Goal: Information Seeking & Learning: Learn about a topic

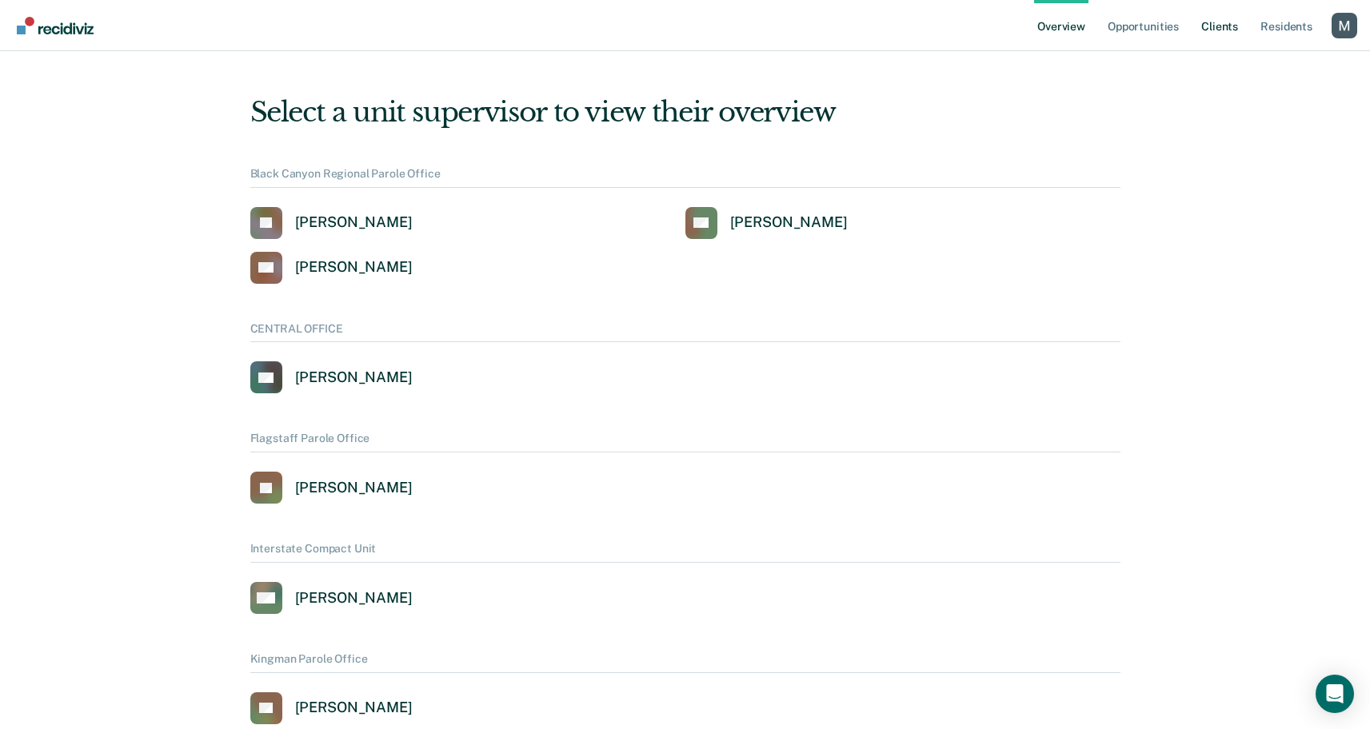
click at [1224, 22] on link "Client s" at bounding box center [1219, 25] width 43 height 51
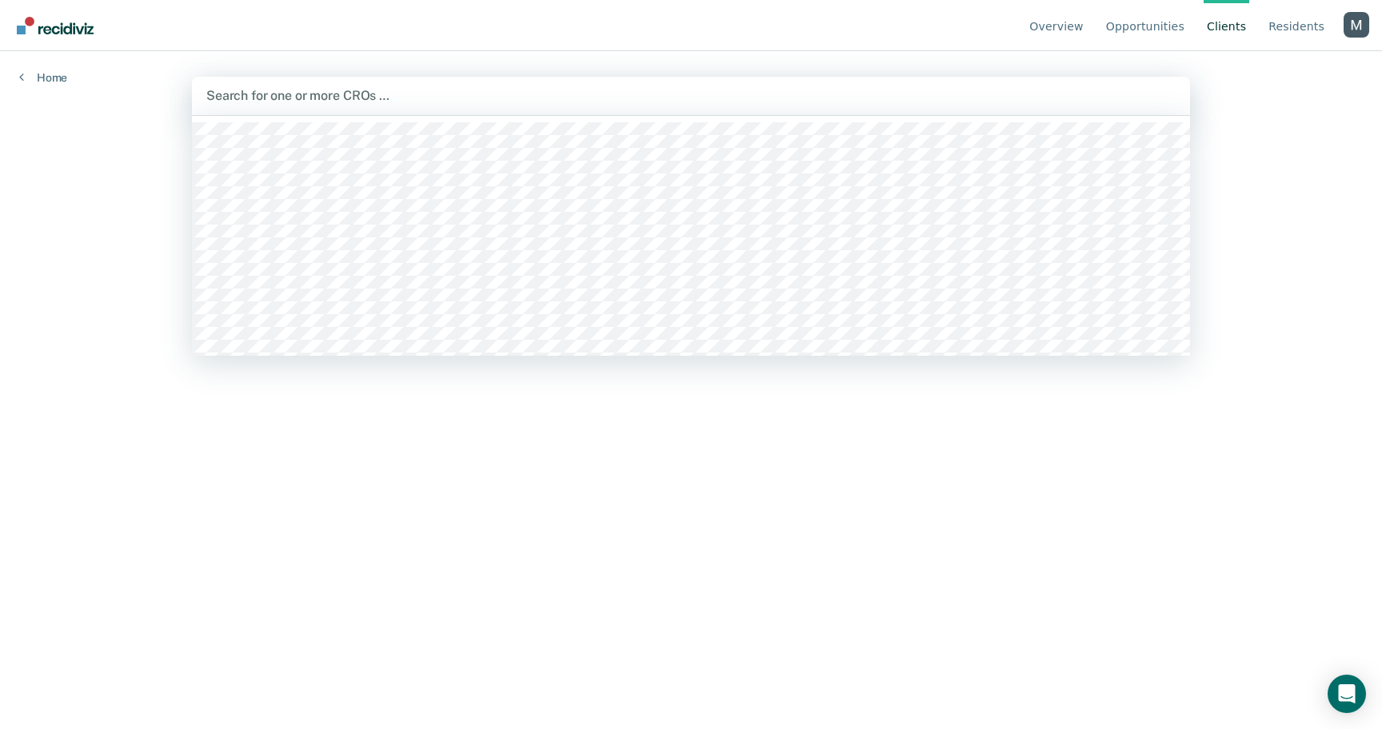
click at [545, 102] on div at bounding box center [690, 95] width 969 height 18
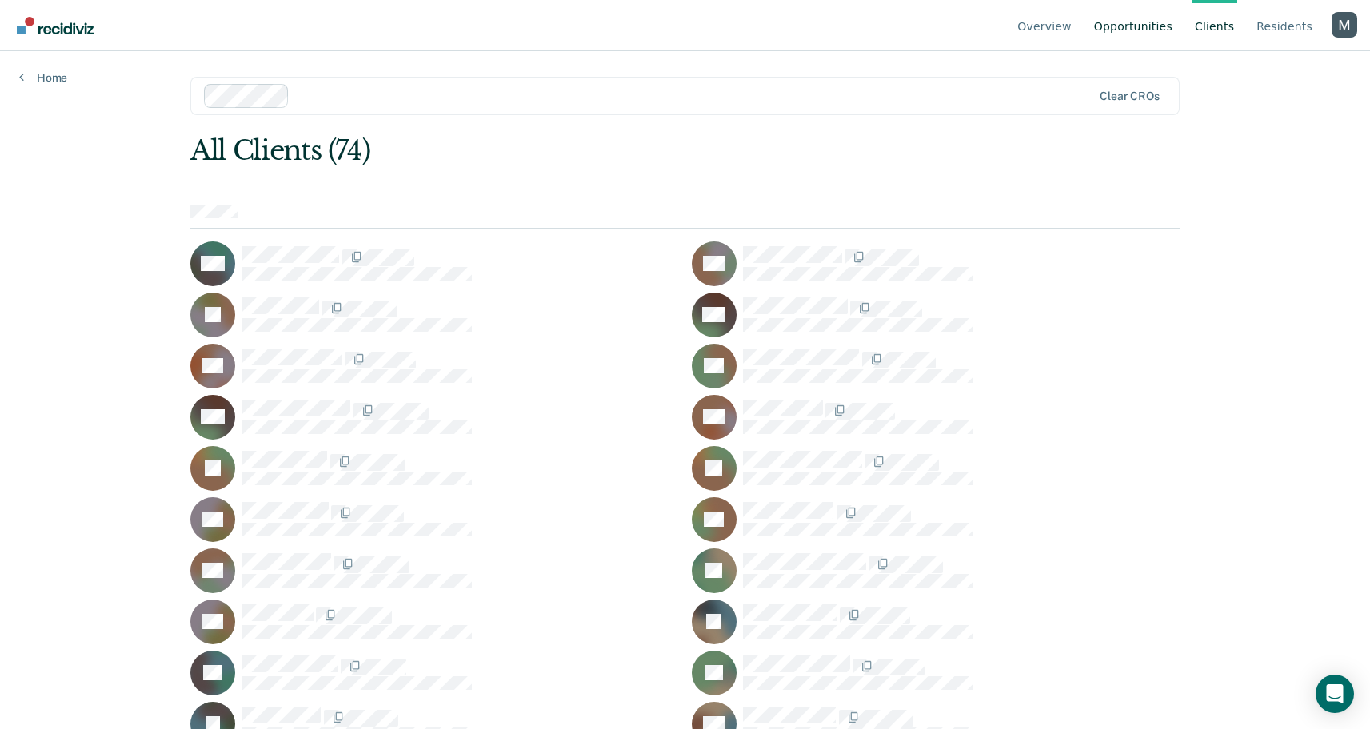
click at [1158, 22] on link "Opportunities" at bounding box center [1133, 25] width 85 height 51
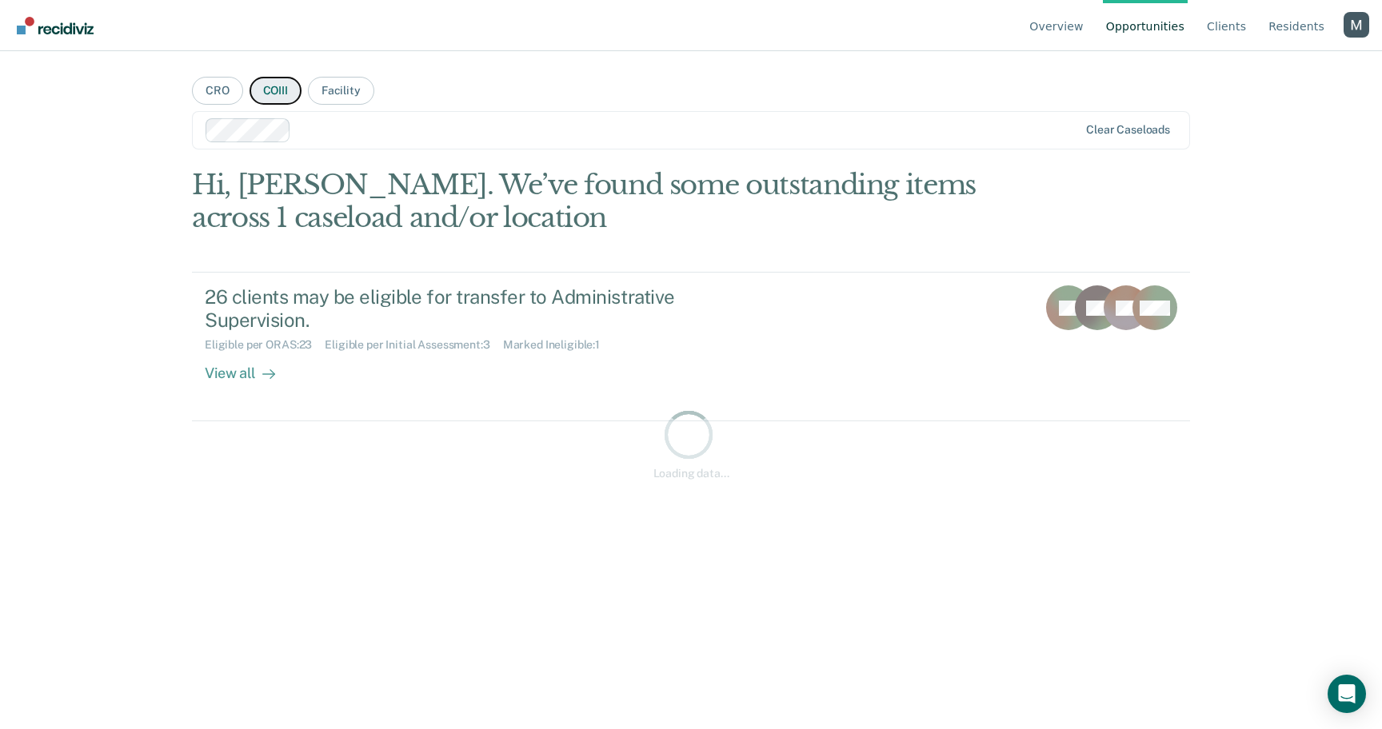
click at [293, 90] on button "COIII" at bounding box center [276, 91] width 52 height 28
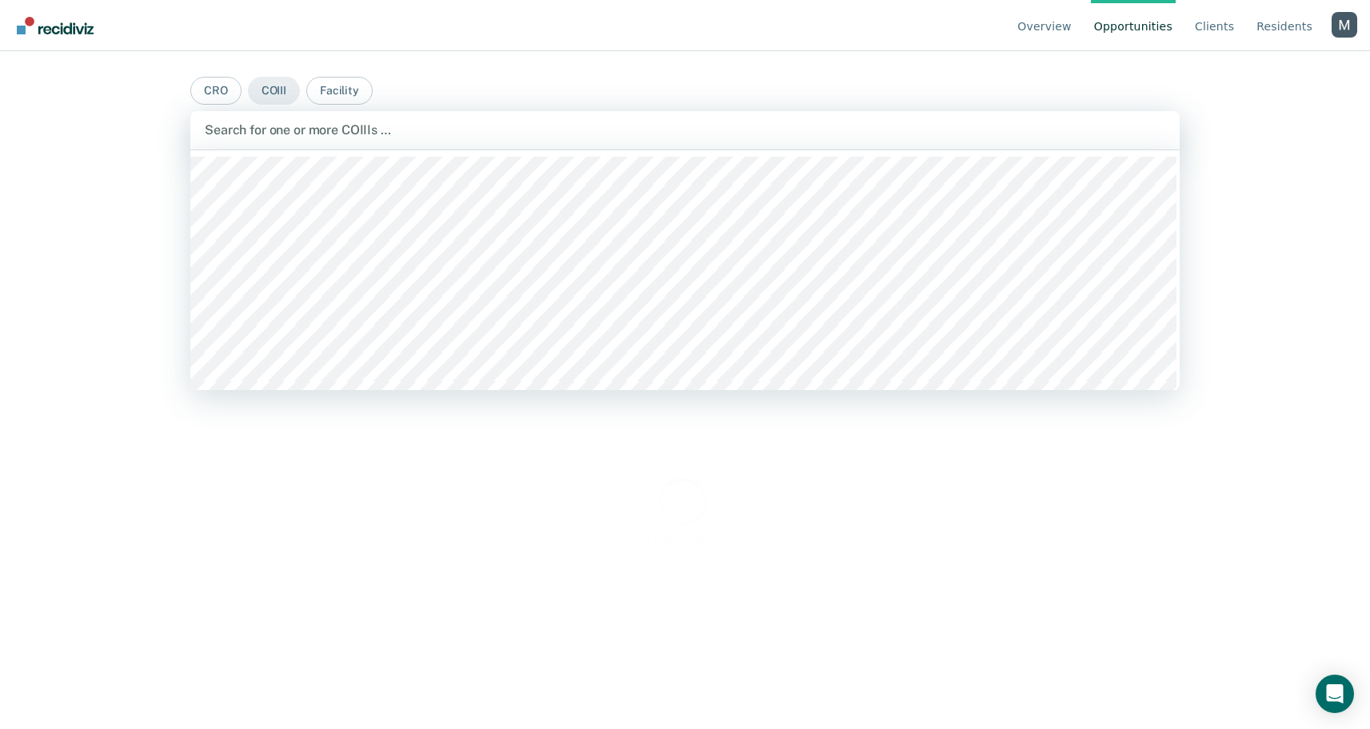
click at [324, 121] on div at bounding box center [685, 130] width 960 height 18
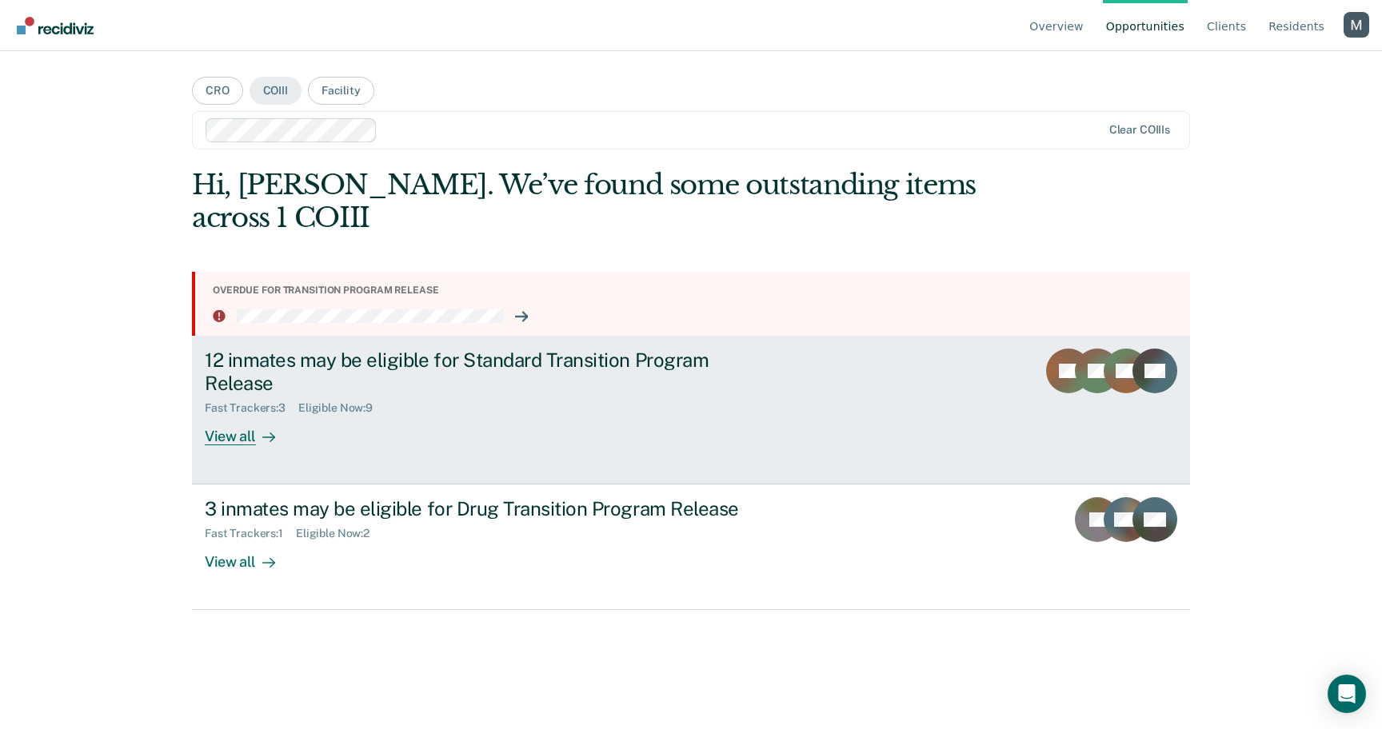
click at [527, 425] on div "12 inmates may be eligible for Standard Transition Program Release Fast Tracker…" at bounding box center [505, 397] width 600 height 97
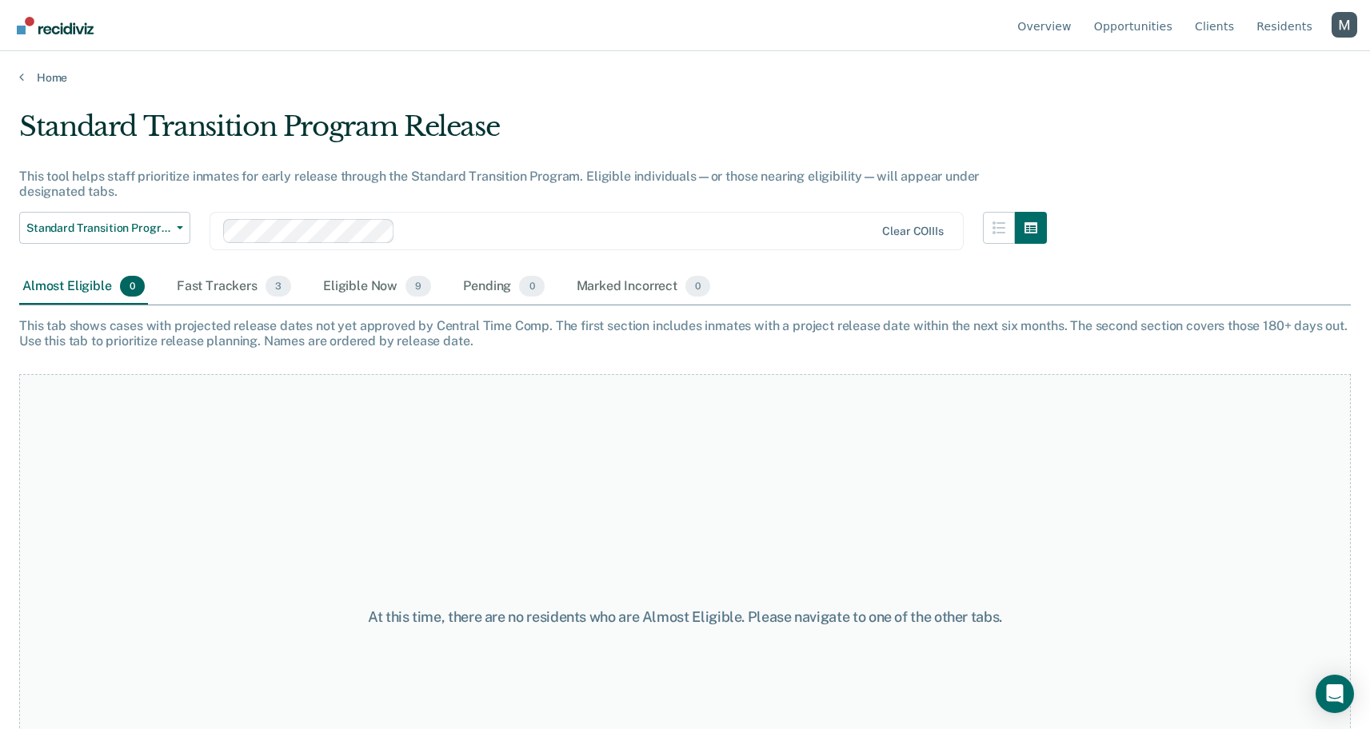
click at [520, 239] on div at bounding box center [637, 231] width 473 height 18
click at [601, 234] on div at bounding box center [701, 231] width 345 height 18
click at [241, 299] on div "Fast Trackers 4" at bounding box center [234, 286] width 121 height 35
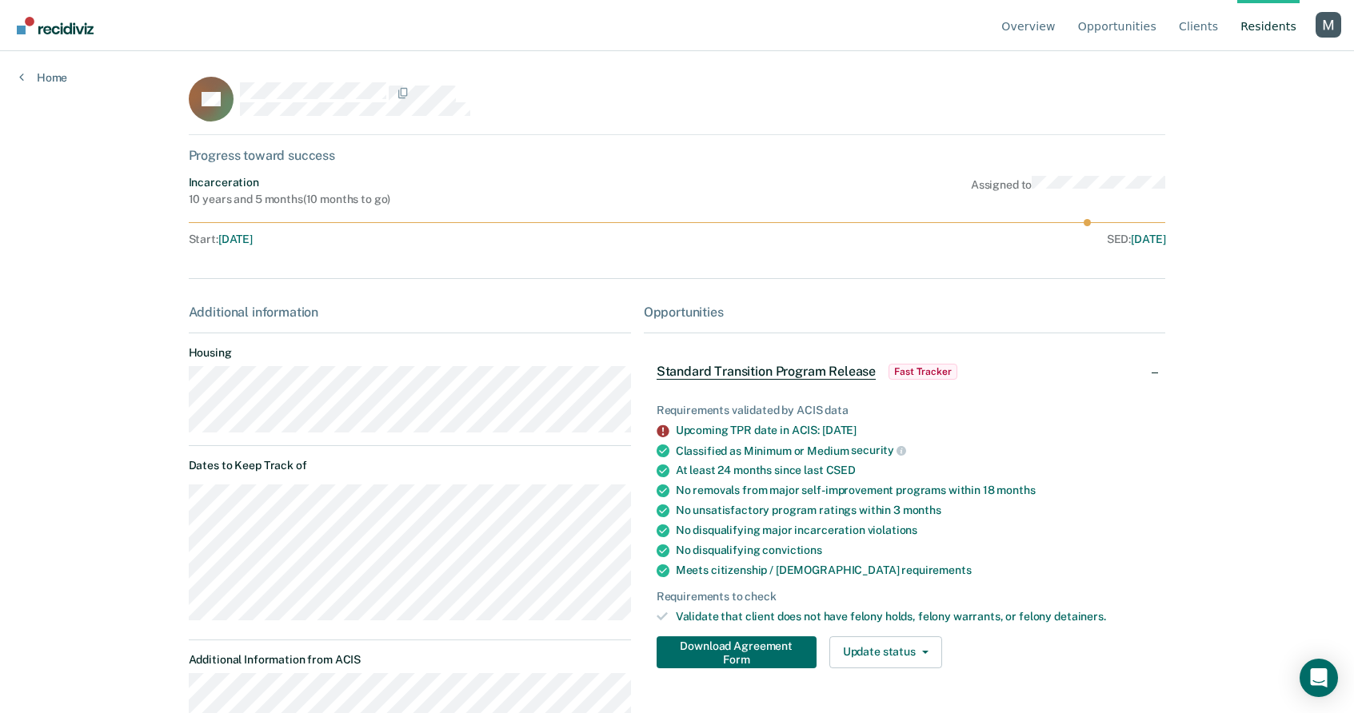
scroll to position [79, 0]
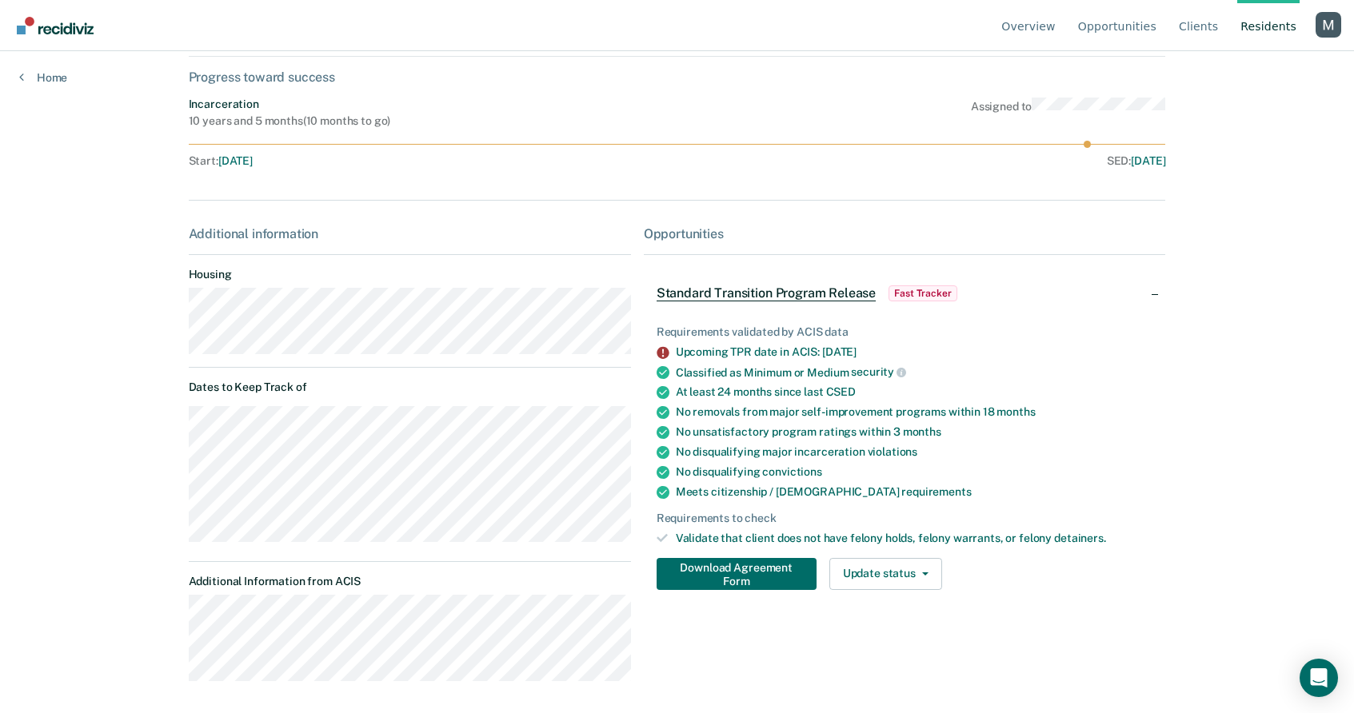
click at [215, 248] on div "Additional information Housing Dates to Keep Track of Additional Information fr…" at bounding box center [410, 460] width 442 height 469
click at [219, 240] on div "Additional information" at bounding box center [410, 233] width 442 height 15
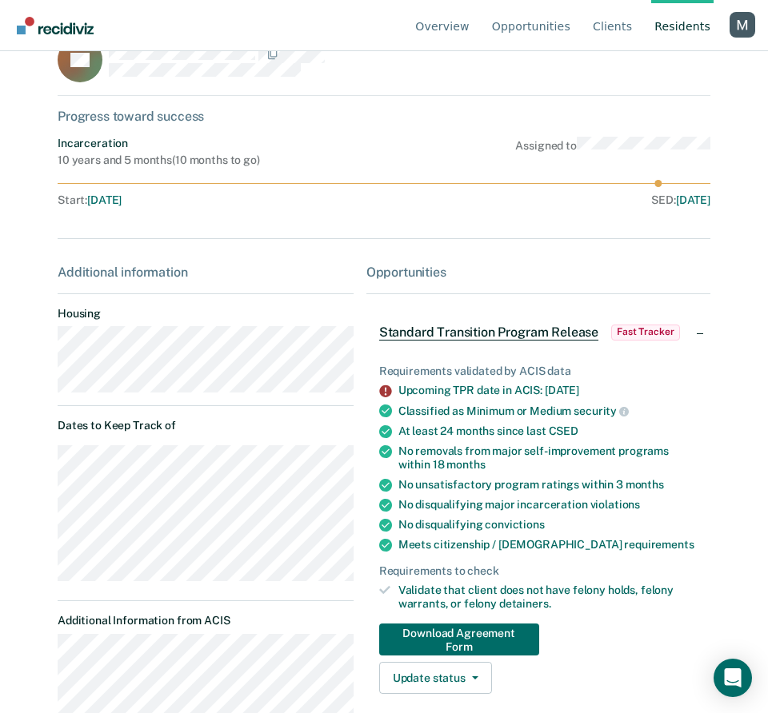
scroll to position [124, 0]
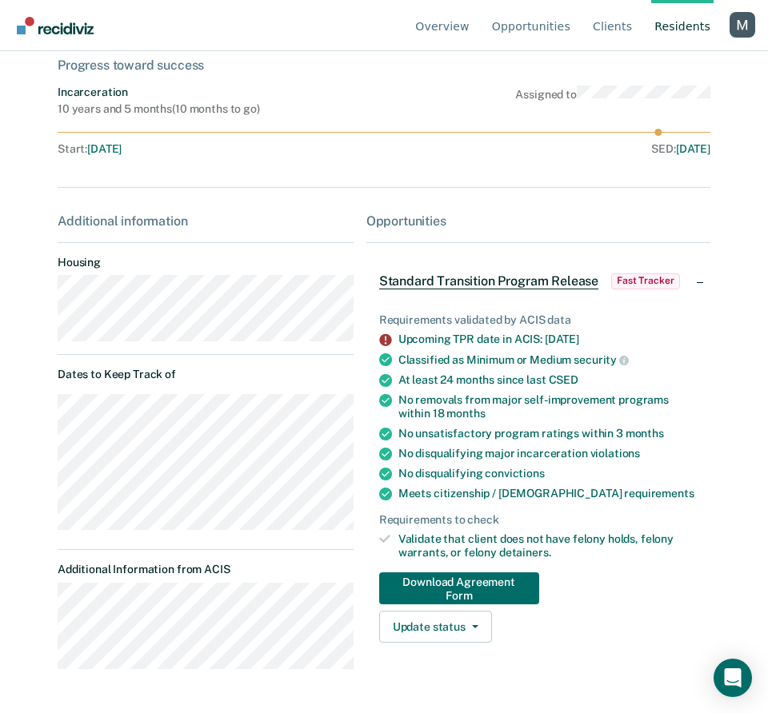
click at [82, 264] on dt "Housing" at bounding box center [206, 263] width 296 height 14
copy dt "Housing"
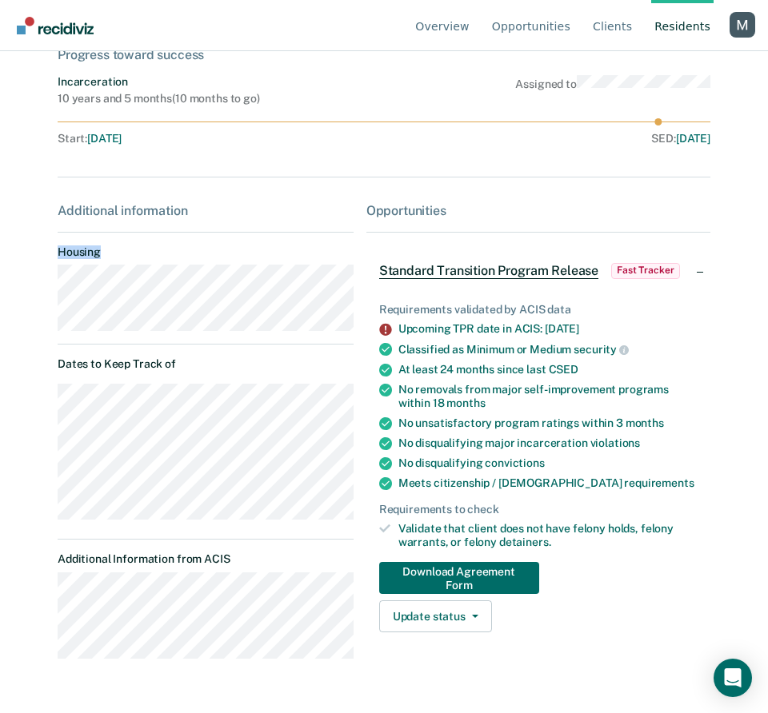
scroll to position [143, 0]
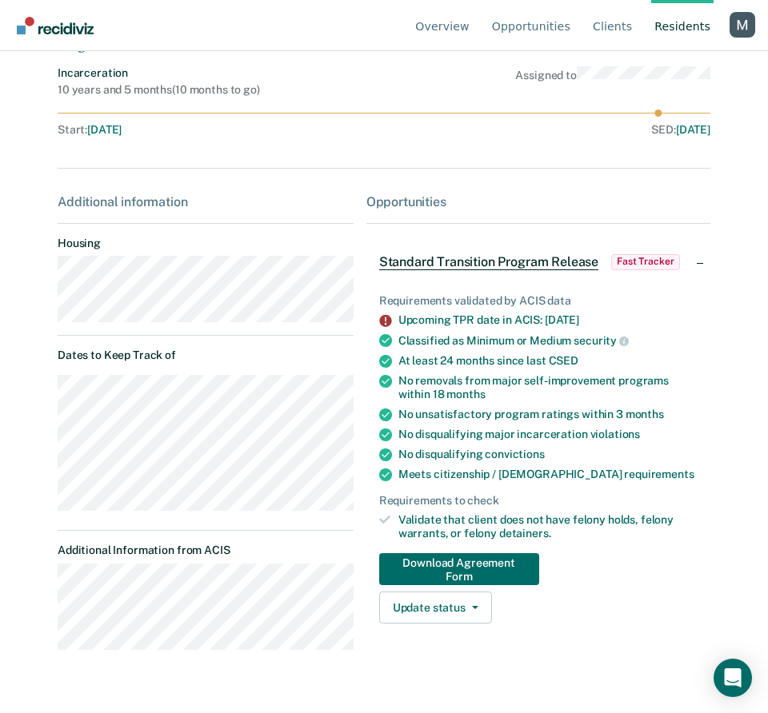
click at [187, 553] on dt "Additional Information from ACIS" at bounding box center [206, 551] width 296 height 14
click at [549, 22] on link "Opportunities" at bounding box center [531, 25] width 85 height 51
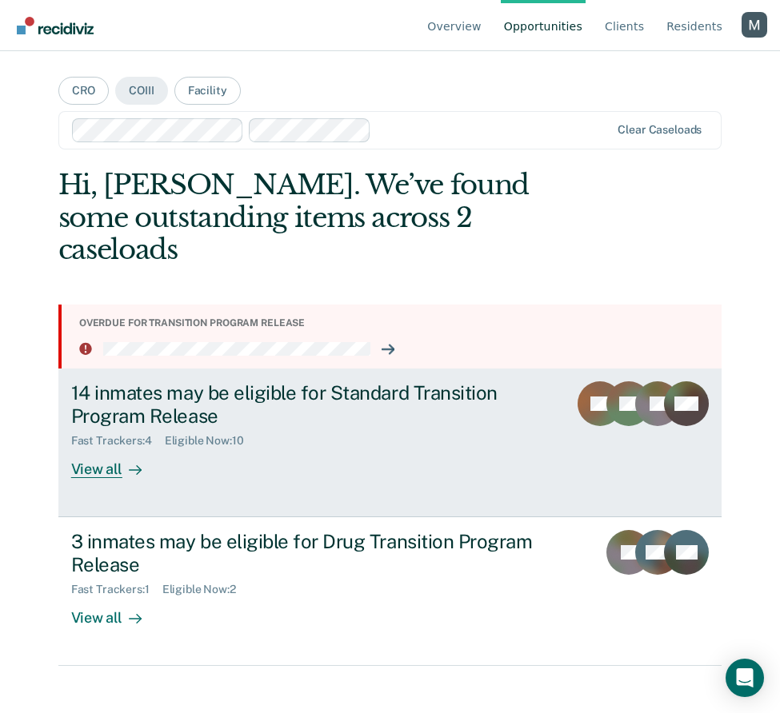
click at [254, 429] on div "14 inmates may be eligible for Standard Transition Program Release Fast Tracker…" at bounding box center [332, 429] width 523 height 97
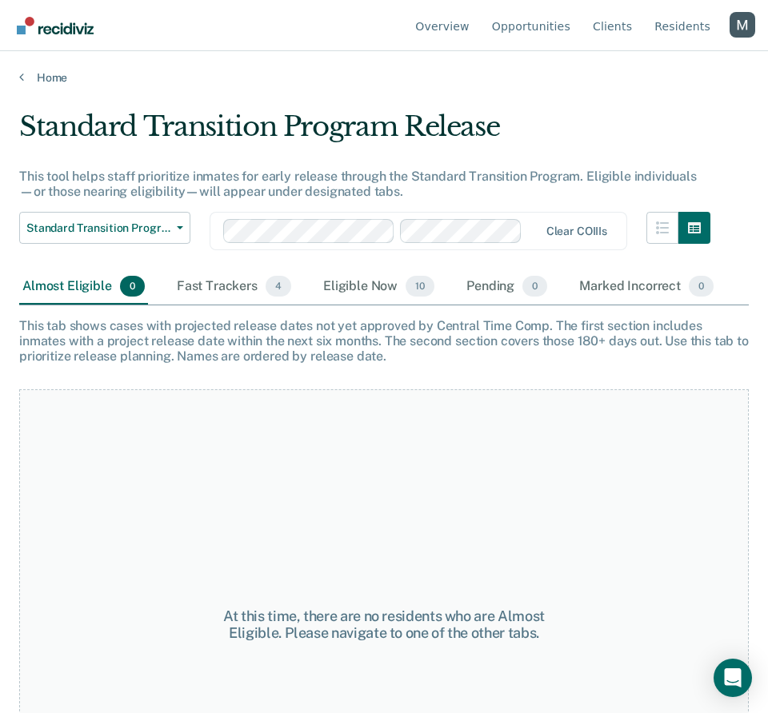
click at [234, 305] on div "Almost Eligible 0 Fast Trackers 4 Eligible Now 10 Pending 0 Marked Incorrect 0" at bounding box center [383, 287] width 729 height 36
click at [233, 294] on div "Fast Trackers 4" at bounding box center [234, 286] width 121 height 35
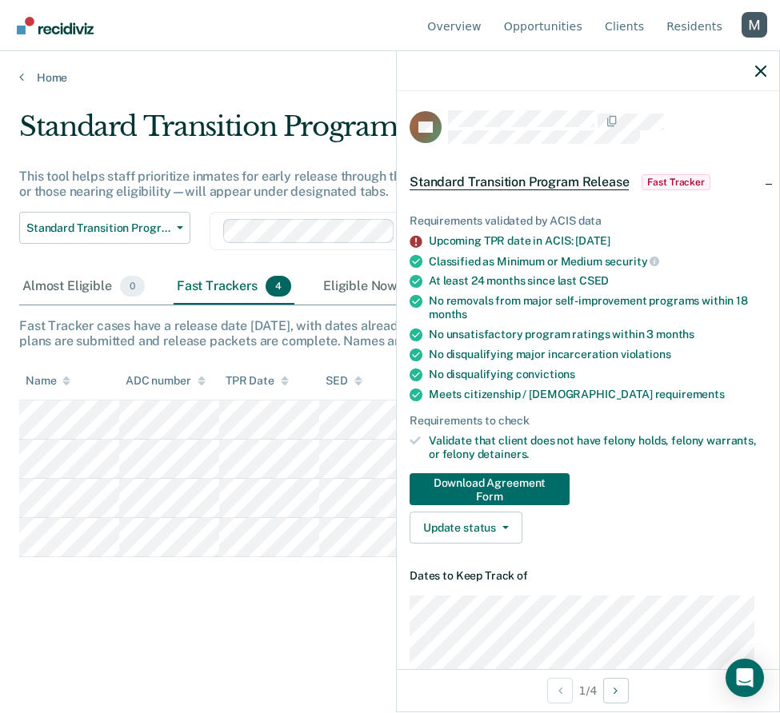
click at [500, 236] on div "Upcoming TPR date in ACIS: [DATE]" at bounding box center [597, 241] width 337 height 14
